Goal: Navigation & Orientation: Understand site structure

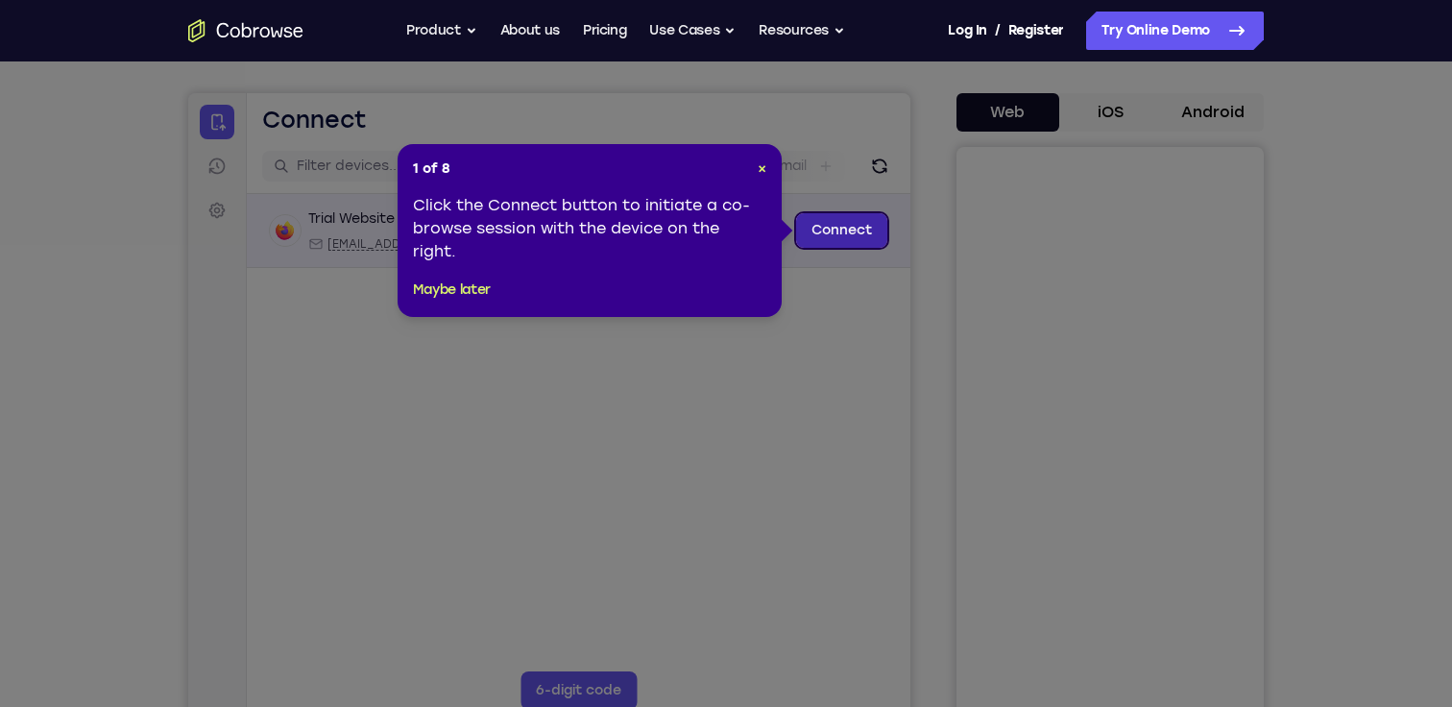
click at [853, 234] on link "Connect" at bounding box center [841, 230] width 91 height 35
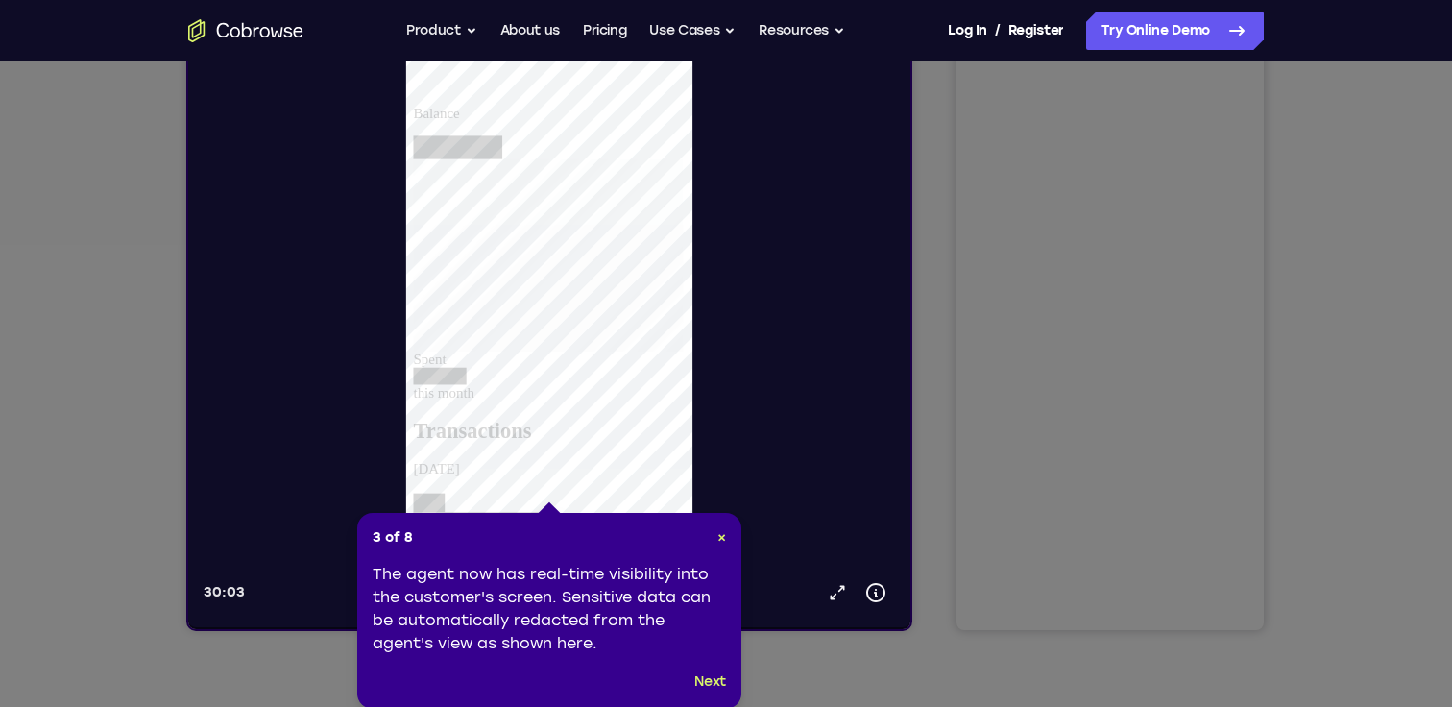
scroll to position [266, 0]
click at [716, 682] on button "Next" at bounding box center [710, 679] width 32 height 23
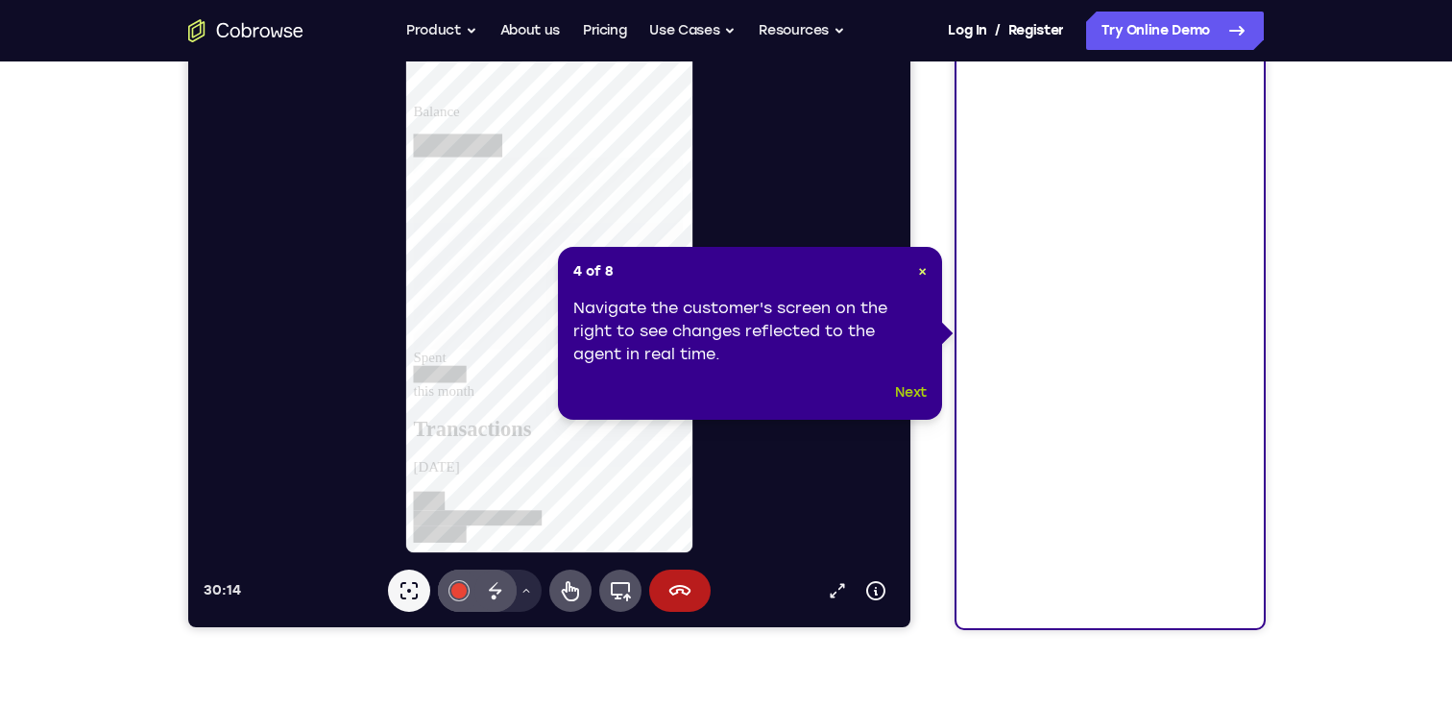
click at [915, 393] on button "Next" at bounding box center [911, 392] width 32 height 23
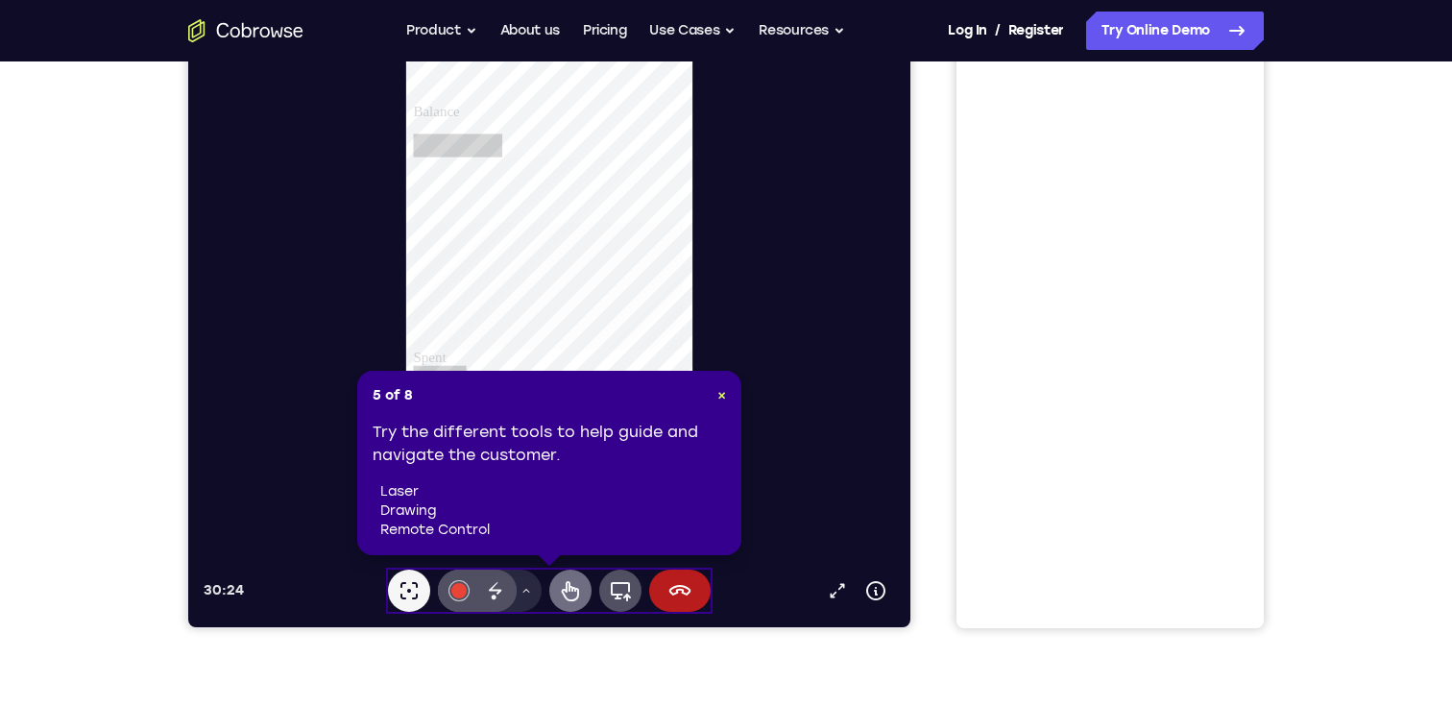
click at [575, 591] on icon at bounding box center [570, 590] width 23 height 23
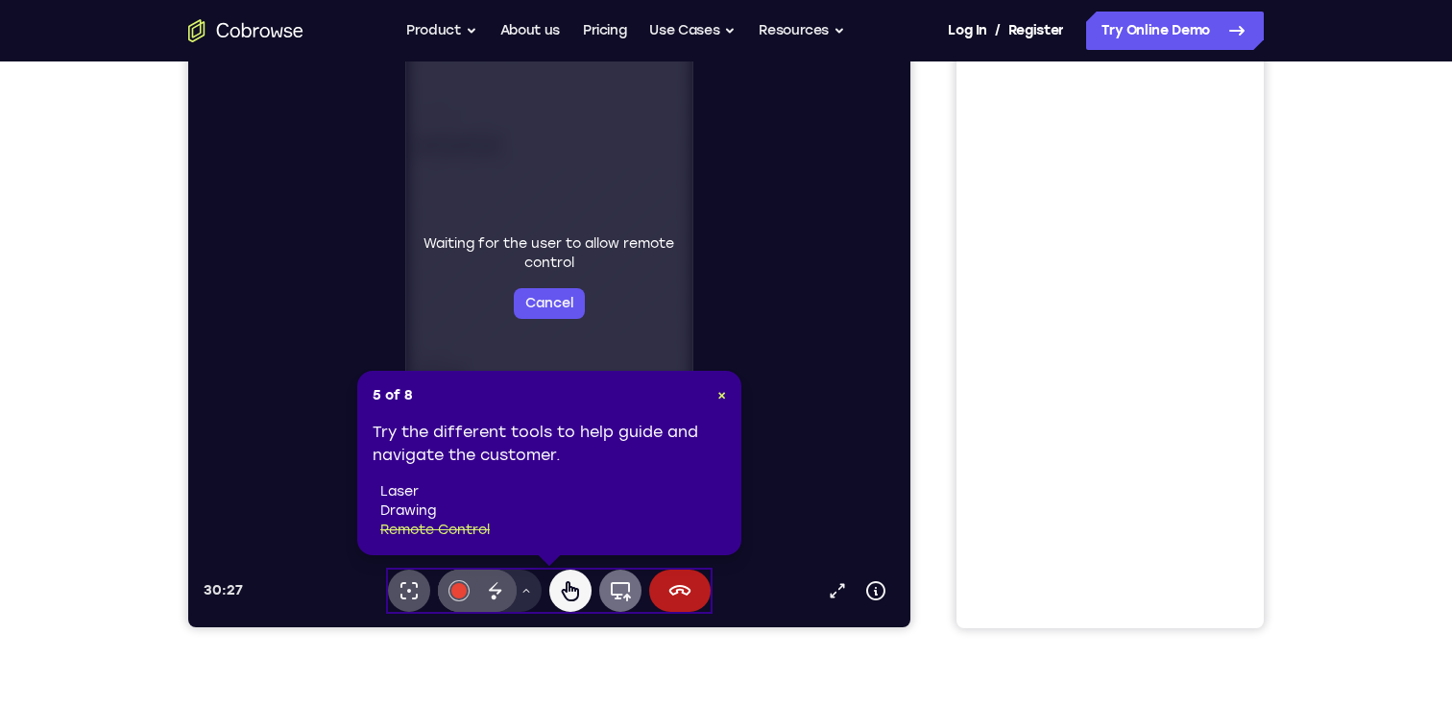
click at [615, 590] on icon at bounding box center [620, 590] width 23 height 23
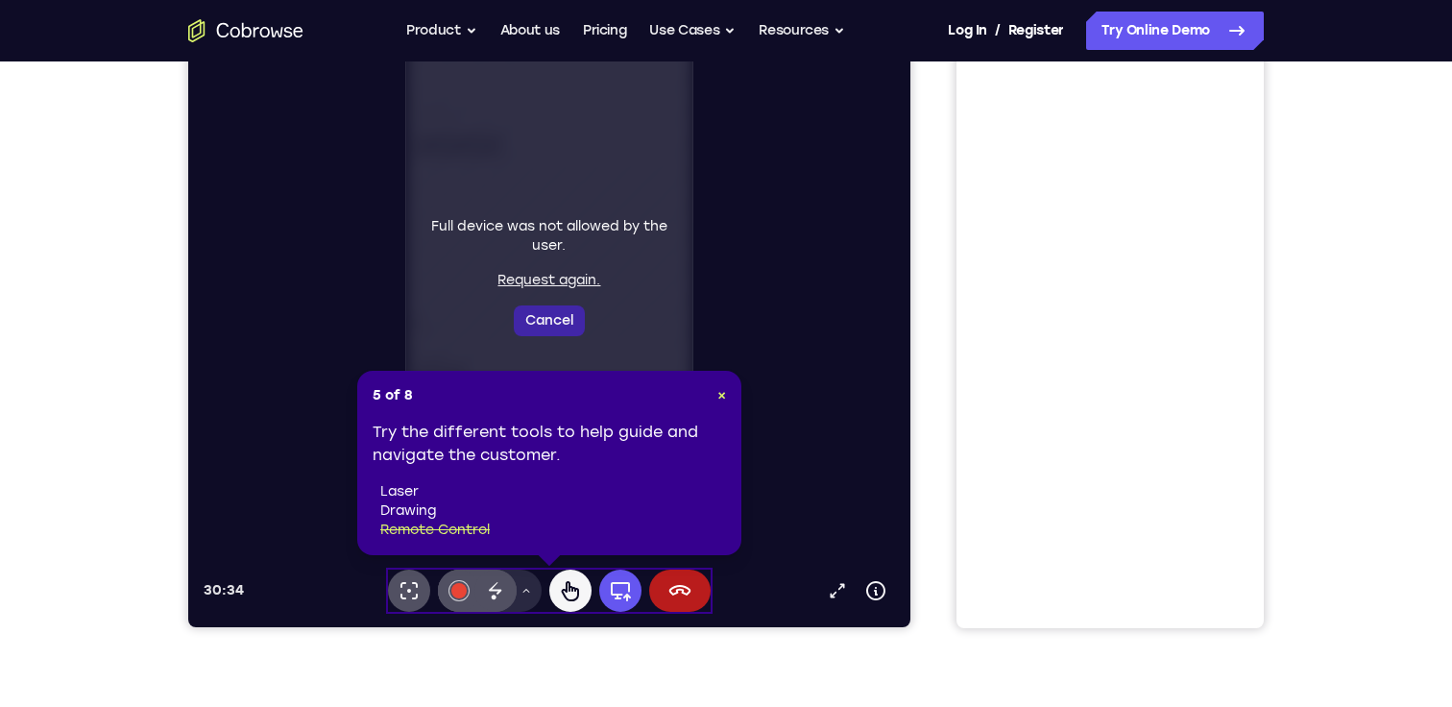
click at [564, 316] on button "Cancel" at bounding box center [549, 320] width 71 height 31
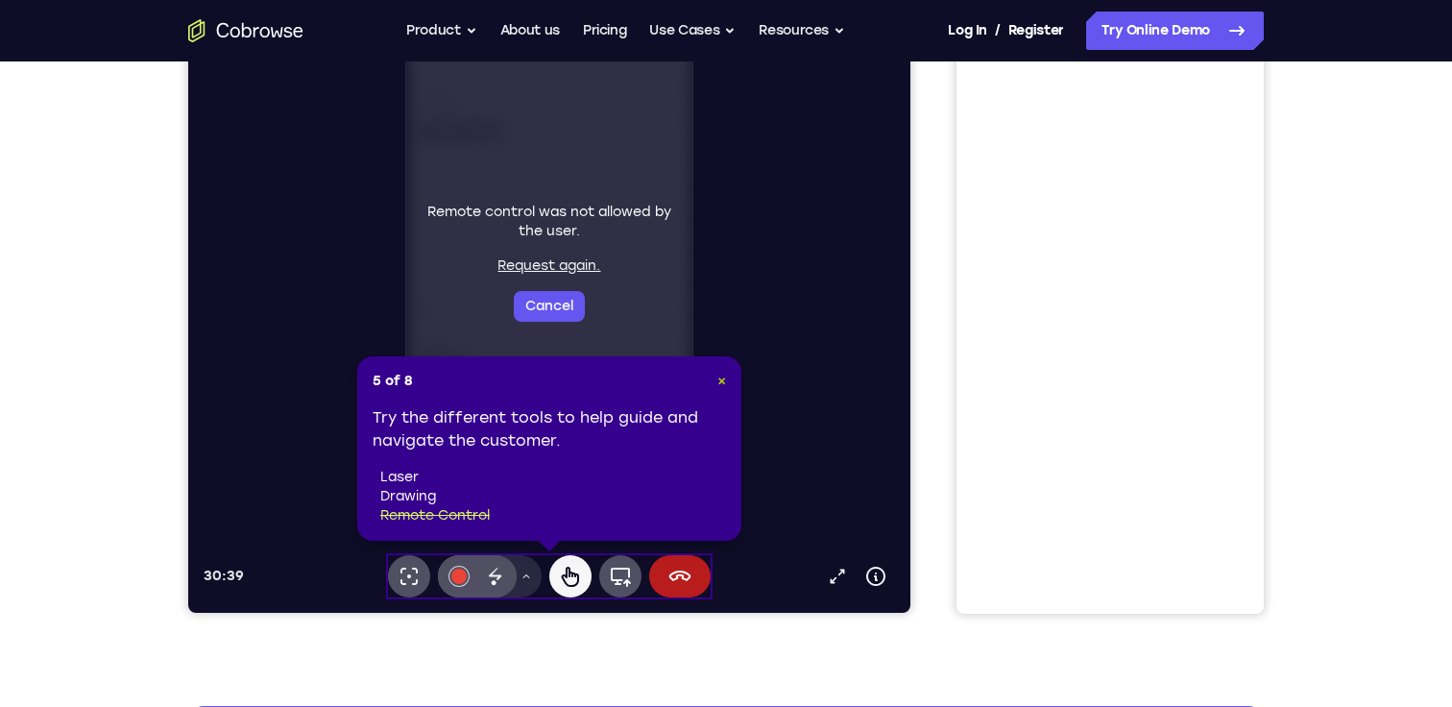
click at [723, 380] on span "×" at bounding box center [721, 380] width 9 height 16
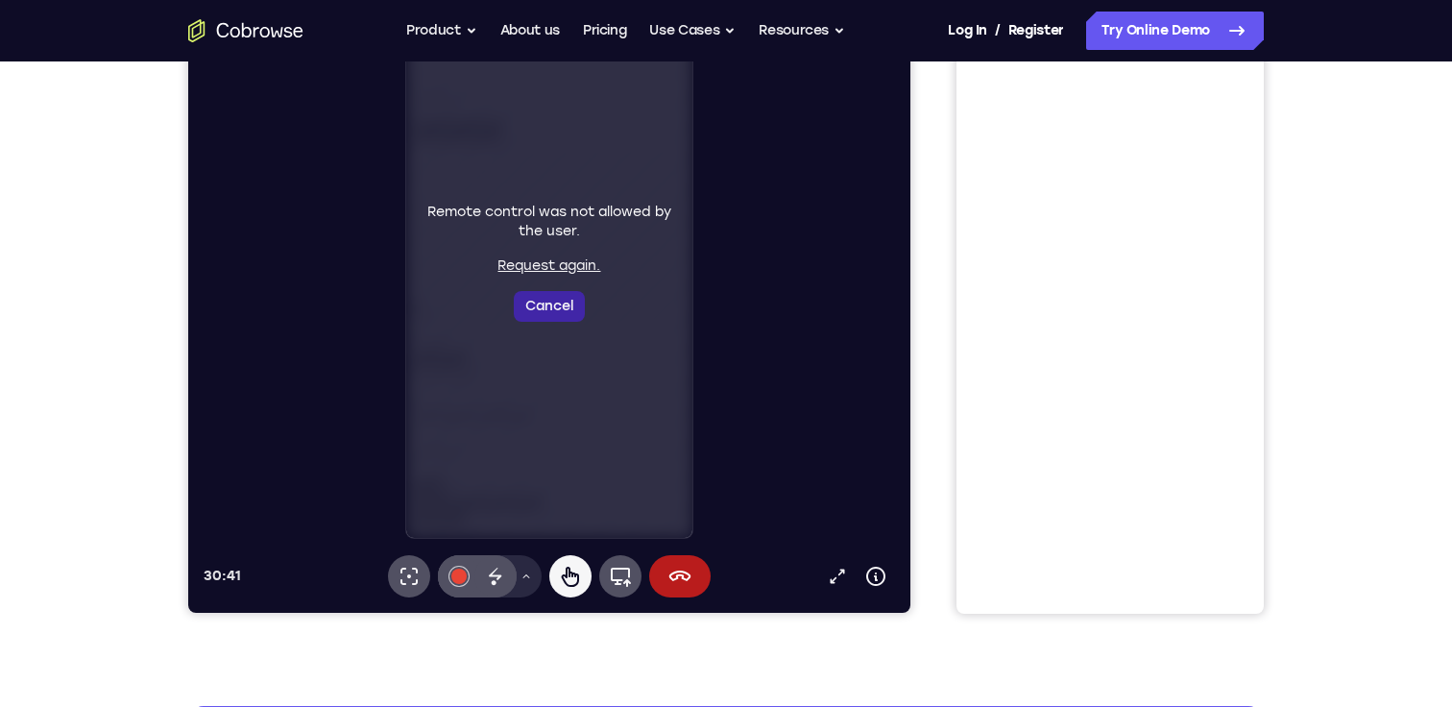
click at [568, 308] on button "Cancel" at bounding box center [549, 306] width 71 height 31
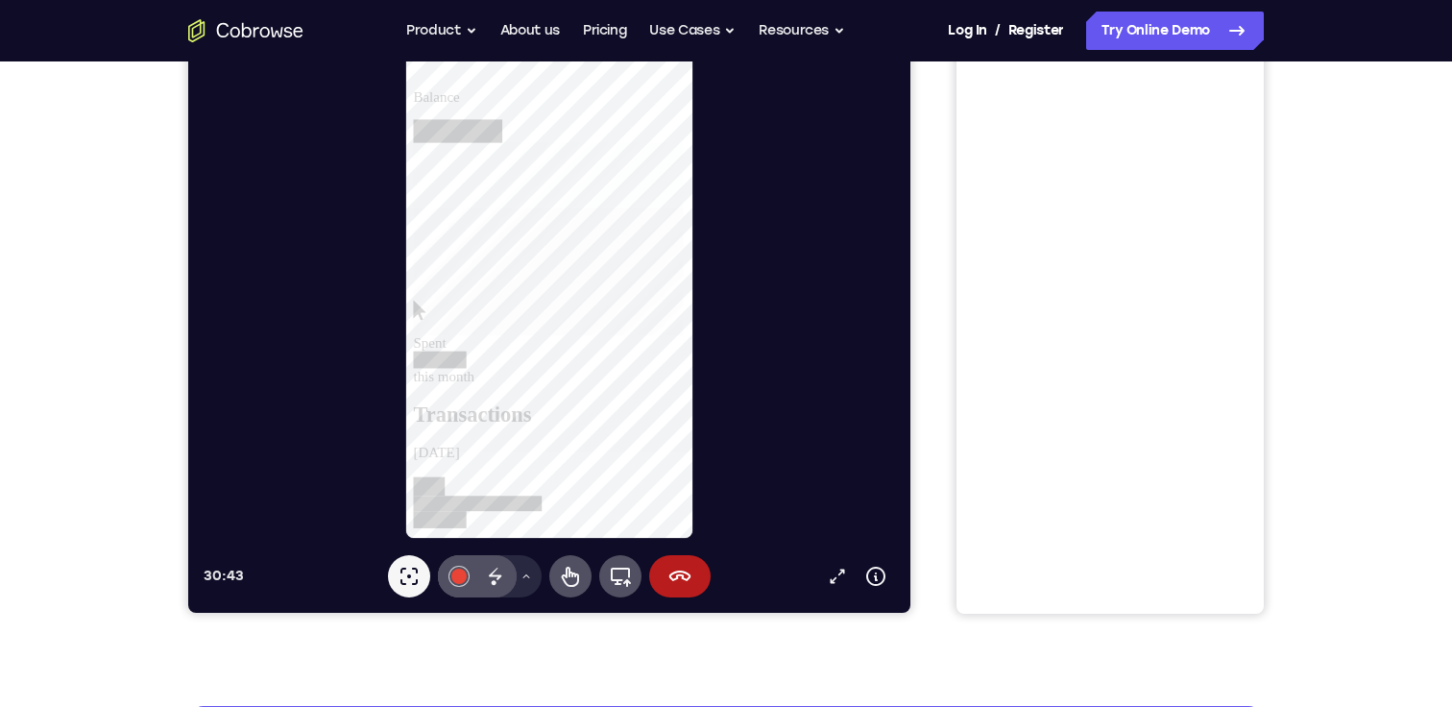
click at [693, 382] on div at bounding box center [549, 262] width 289 height 555
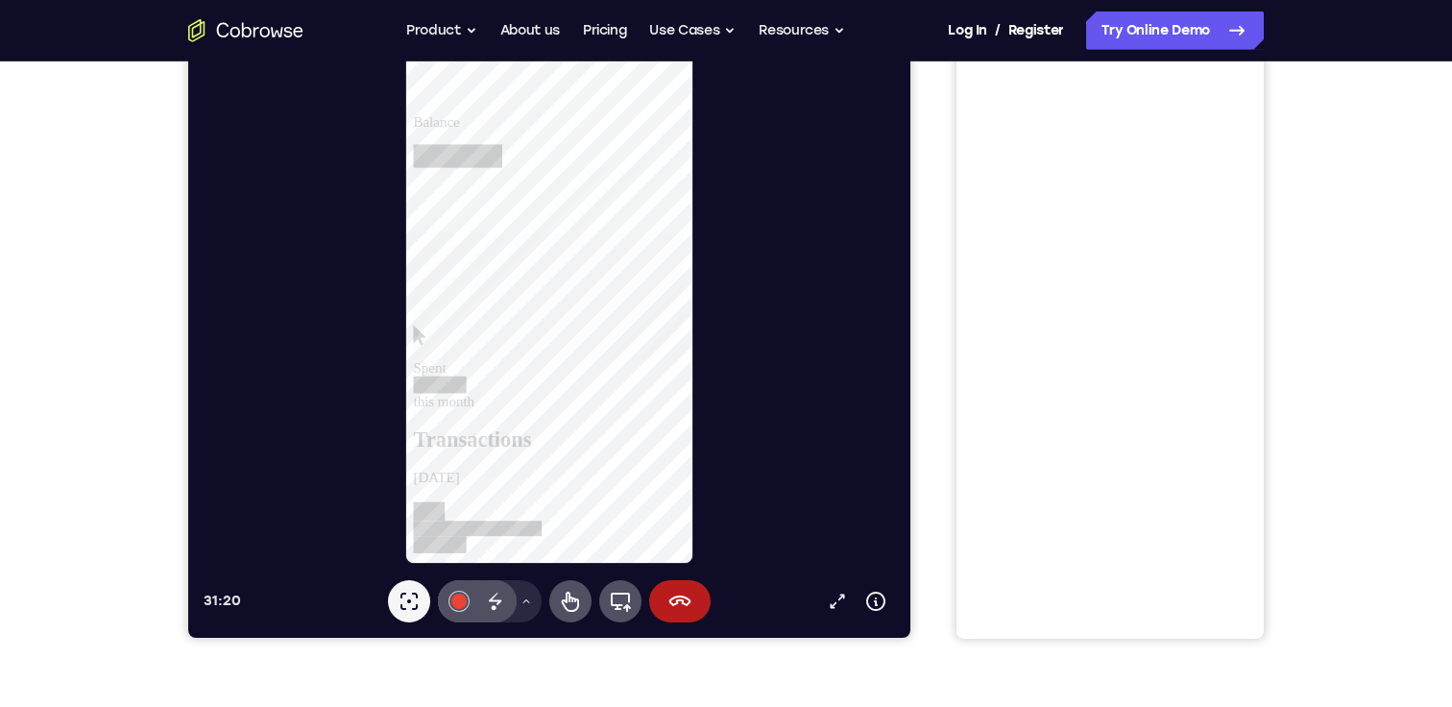
scroll to position [254, 0]
